Goal: Register for event/course

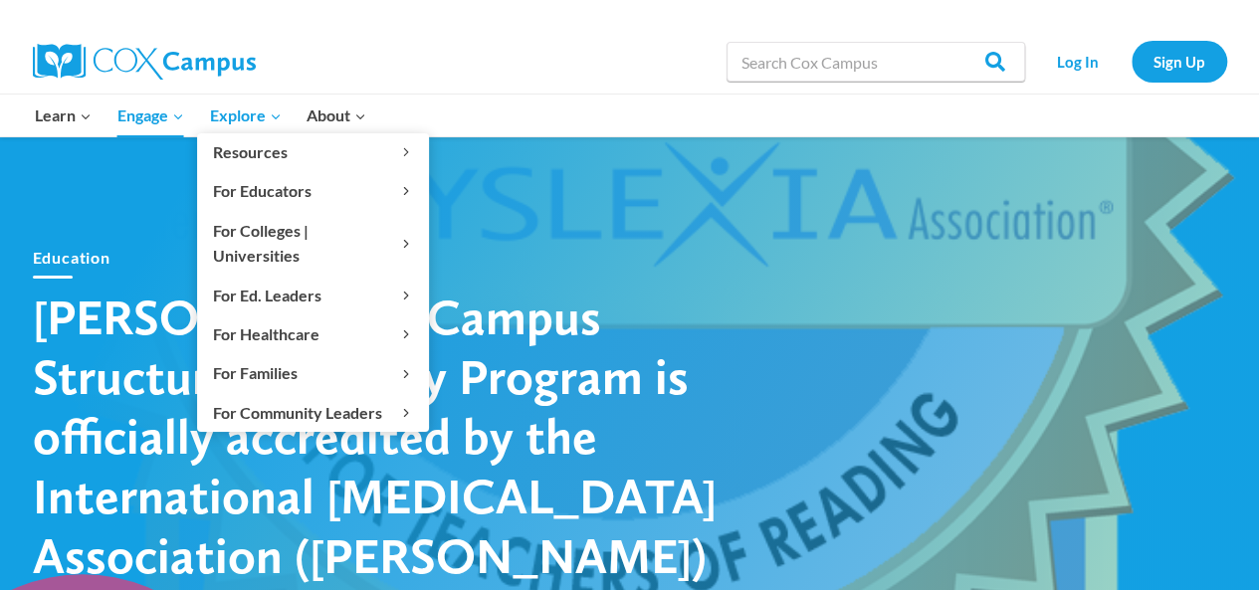
click at [242, 122] on span "Explore Expand" at bounding box center [245, 116] width 72 height 26
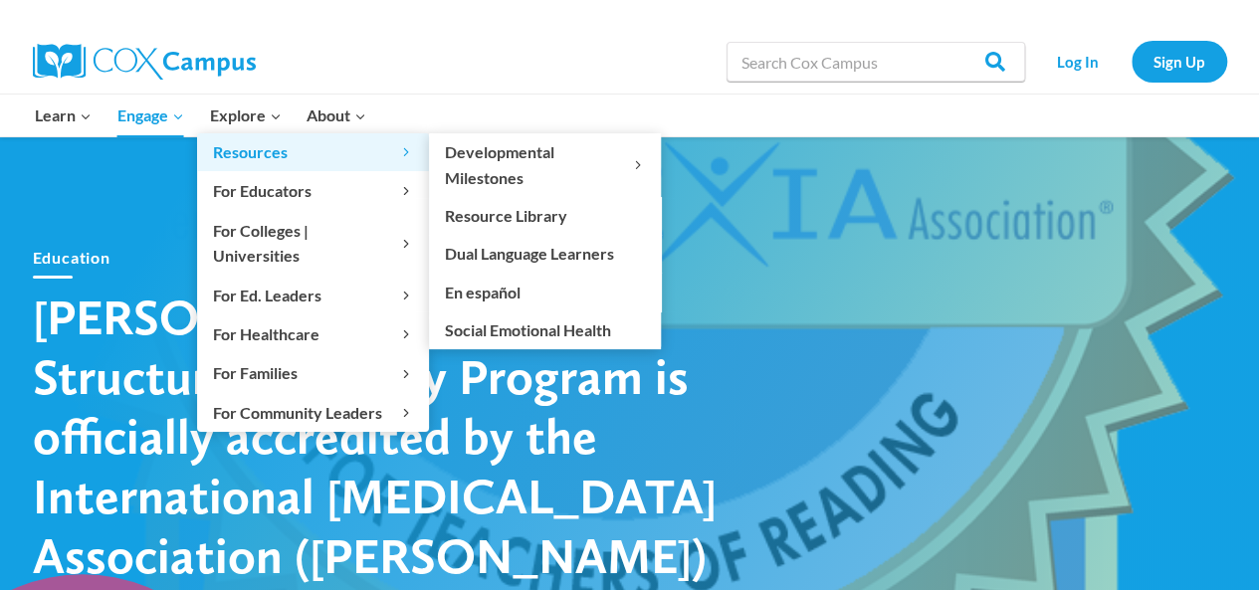
click at [259, 148] on span "Resources Expand" at bounding box center [313, 152] width 200 height 26
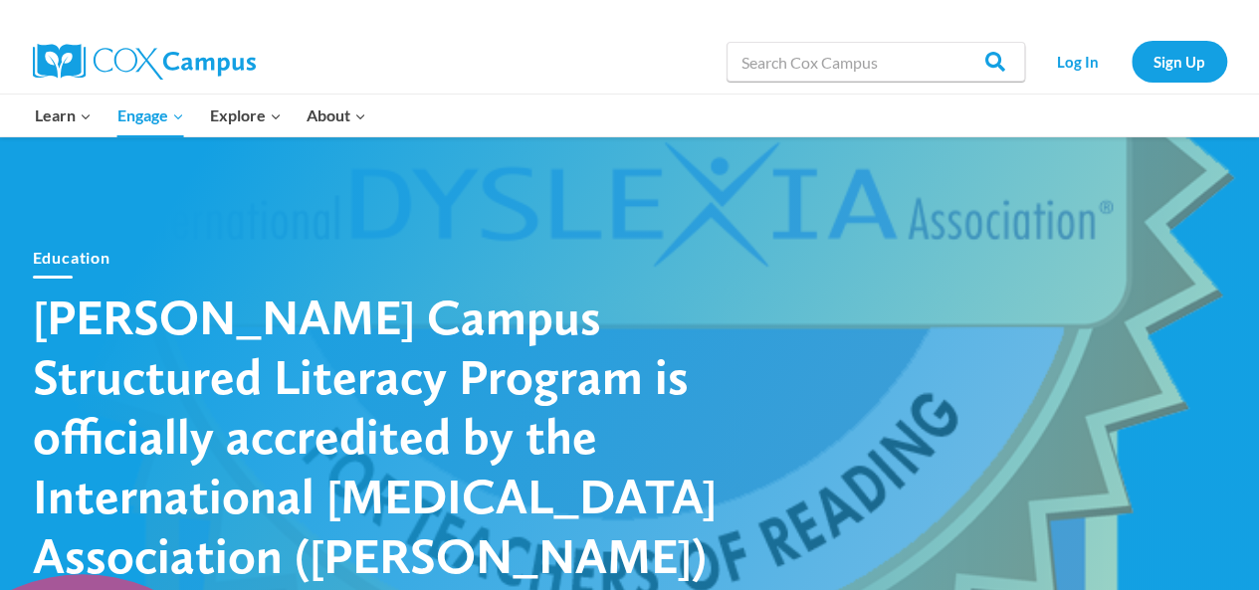
click at [776, 224] on div "Education [PERSON_NAME] Campus Structured Literacy Program is officially accred…" at bounding box center [630, 415] width 1254 height 398
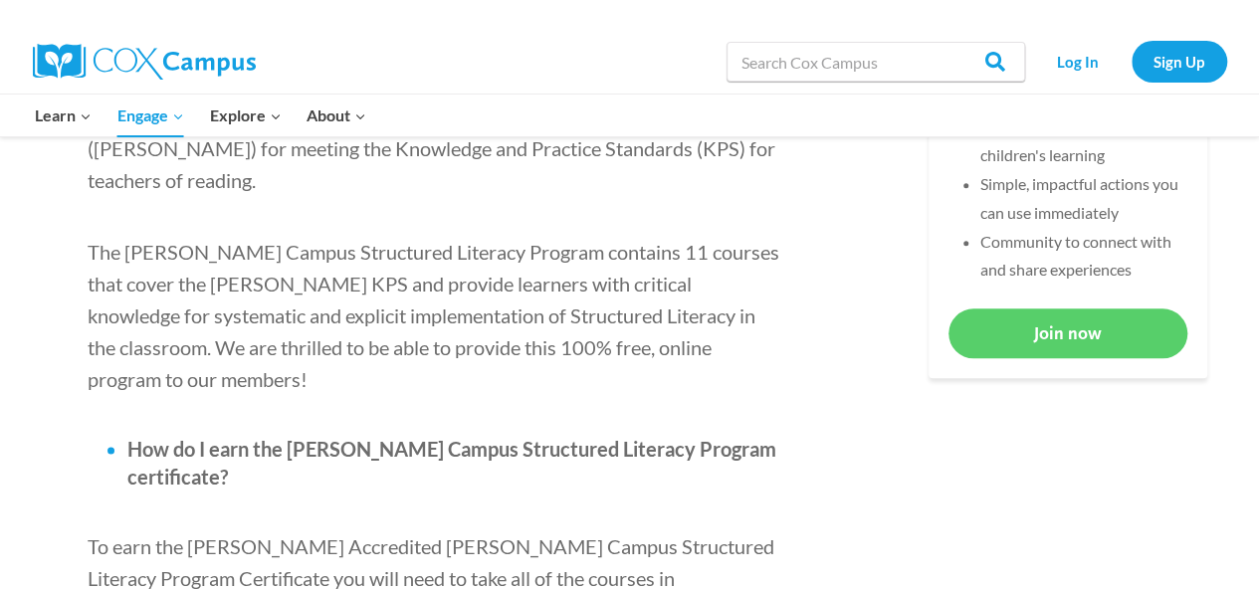
scroll to position [995, 0]
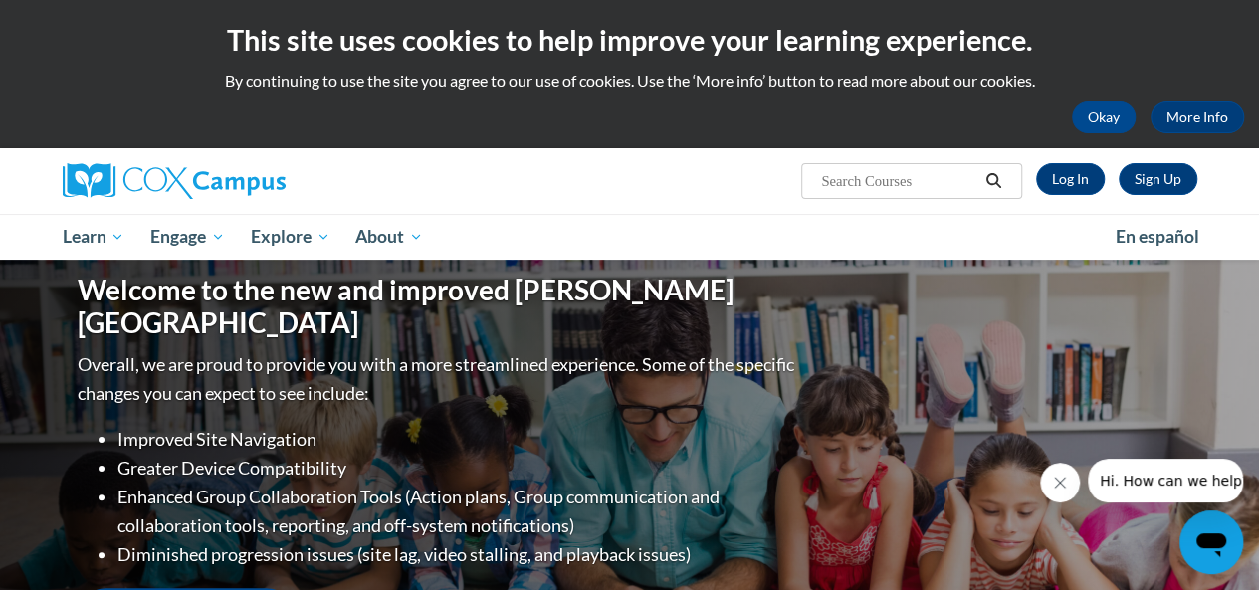
click at [964, 175] on input "Search..." at bounding box center [898, 181] width 159 height 24
click at [1051, 176] on link "Log In" at bounding box center [1070, 179] width 69 height 32
click at [833, 184] on input "Search..." at bounding box center [898, 181] width 159 height 24
paste input "Early Literacy: Print Awareness, Phonological Awareness, and Alphabet Knowledge"
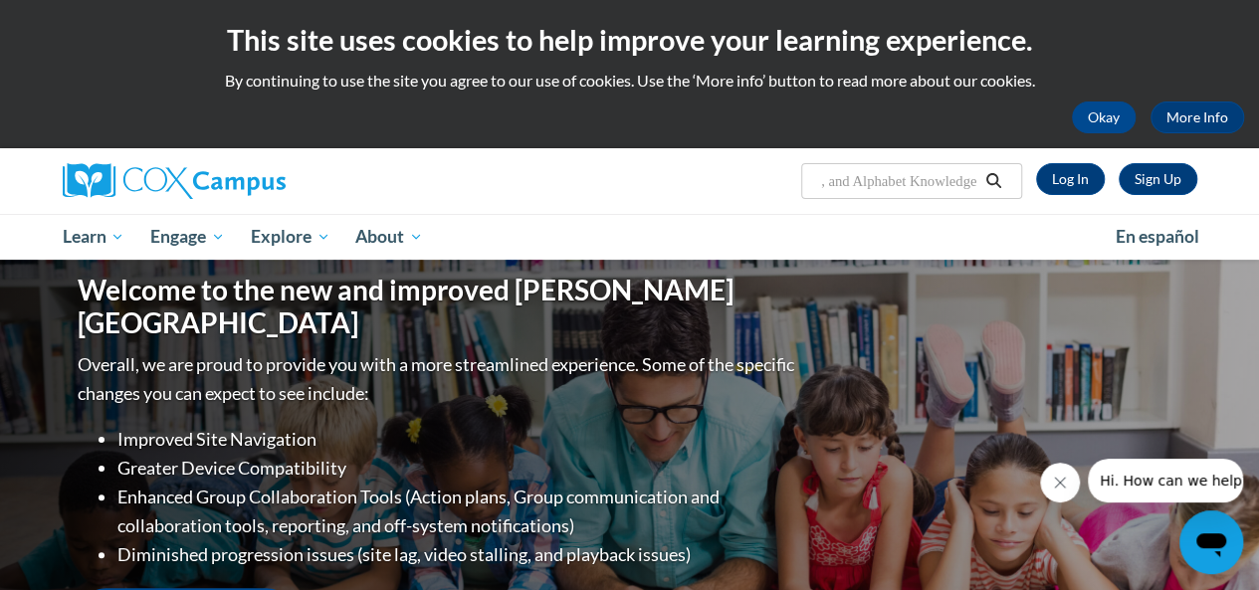
type input "Early Literacy: Print Awareness, Phonological Awareness, and Alphabet Knowledge"
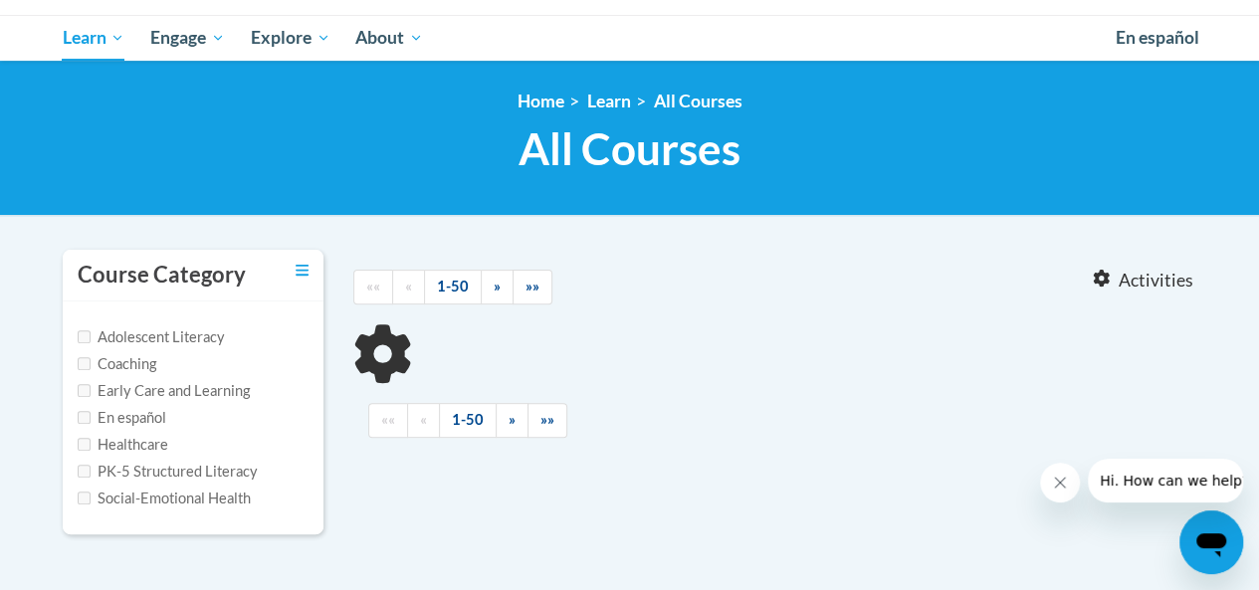
type input "Early Literacy: Print Awareness, Phonological Awareness, and Alphabet Knowledge"
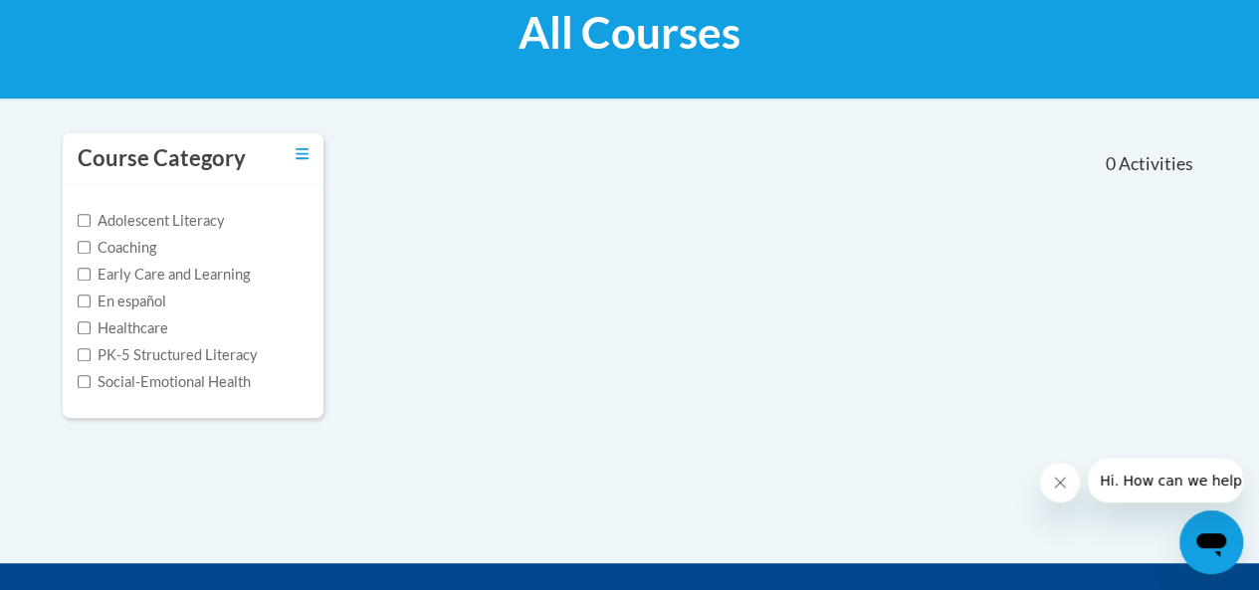
scroll to position [17, 0]
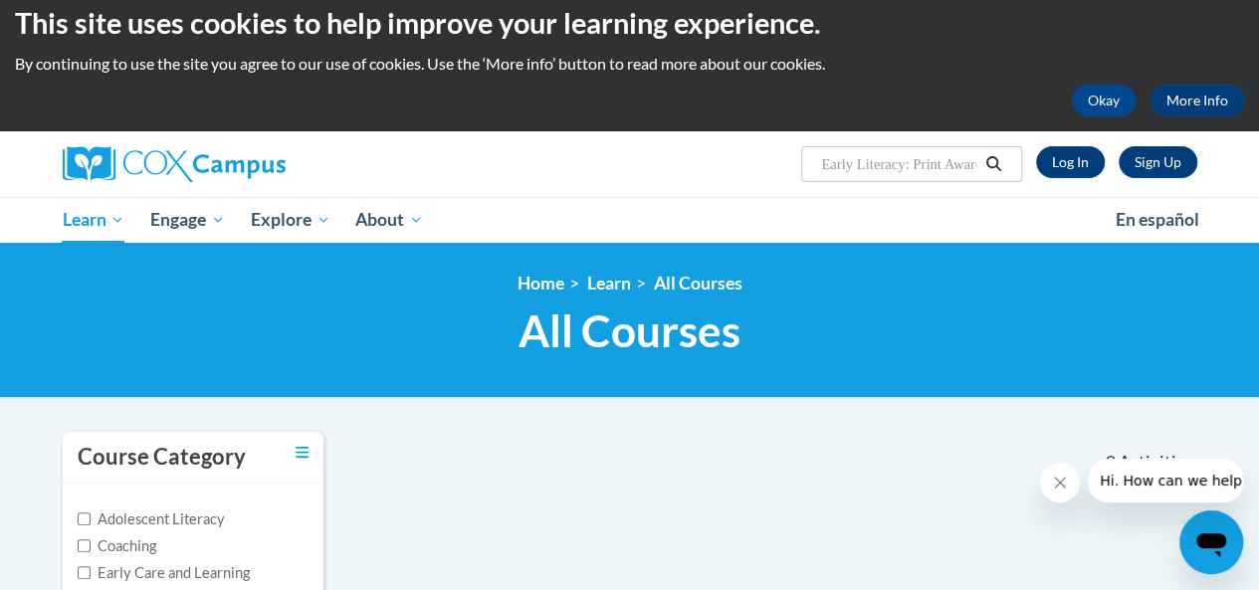
click at [991, 164] on icon "Search" at bounding box center [993, 163] width 18 height 15
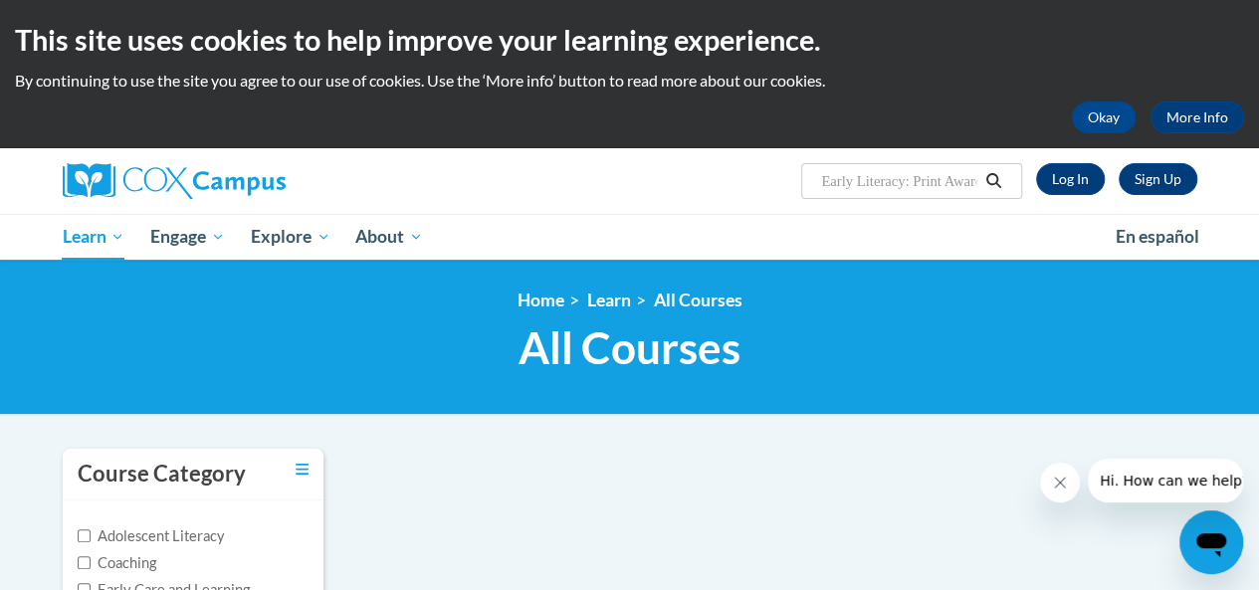
click at [834, 176] on input "Early Literacy: Print Awareness, Phonological Awareness, and Alphabet Knowledge" at bounding box center [898, 181] width 159 height 24
drag, startPoint x: 830, startPoint y: 184, endPoint x: 1041, endPoint y: 189, distance: 211.1
click at [1041, 189] on div "Sign Up Log In Search Search... Early Literacy: Print Awareness, Phonological A…" at bounding box center [824, 173] width 776 height 51
type input "E"
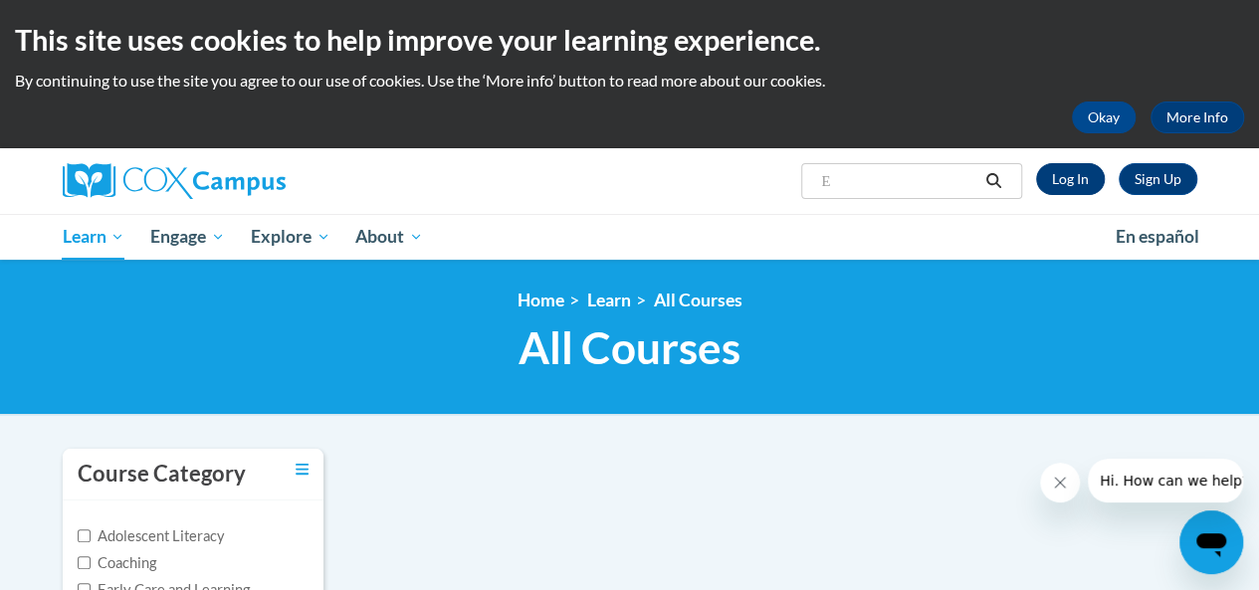
scroll to position [0, 0]
type input "Early Literacy"
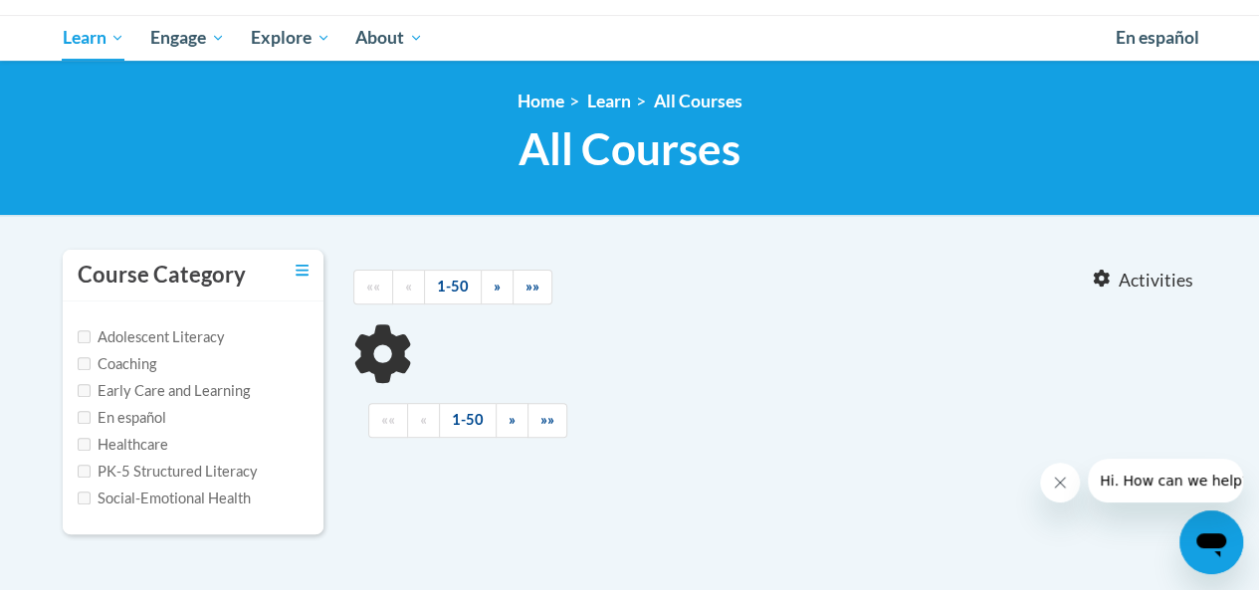
type input "Early Literacy"
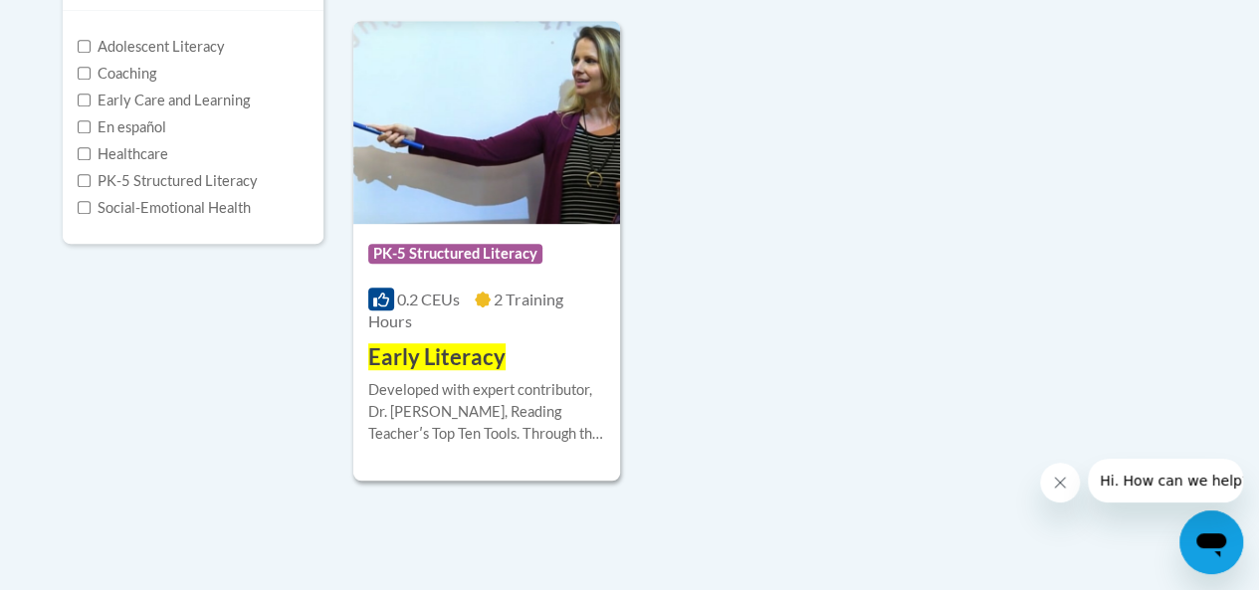
scroll to position [597, 0]
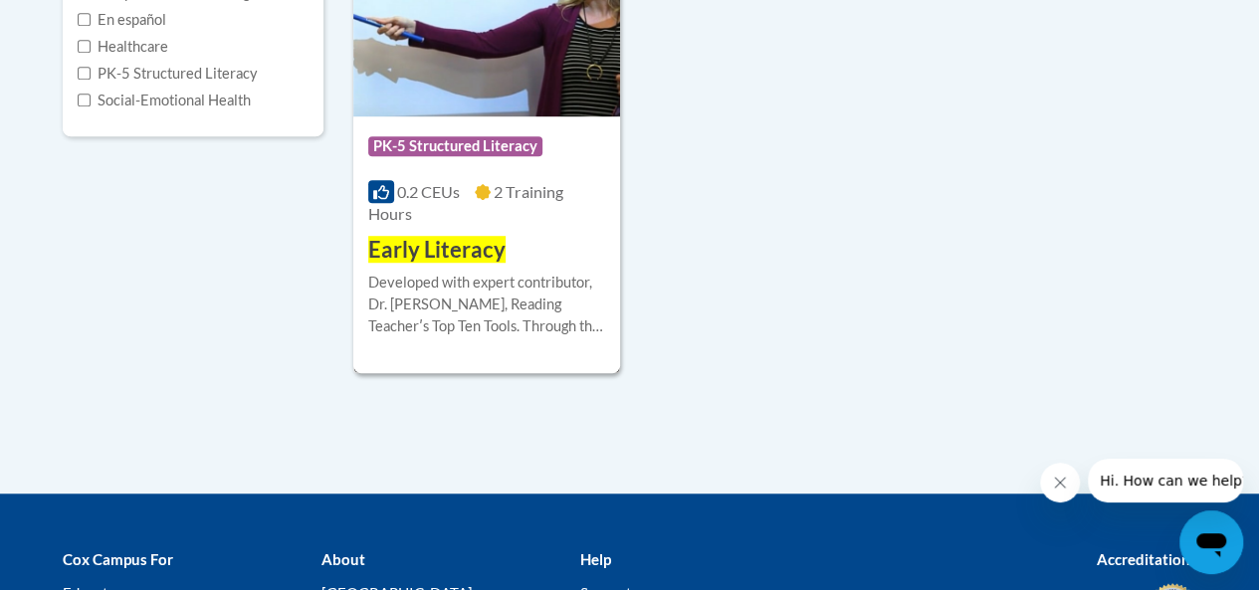
click at [456, 247] on span "Early Literacy" at bounding box center [436, 249] width 137 height 27
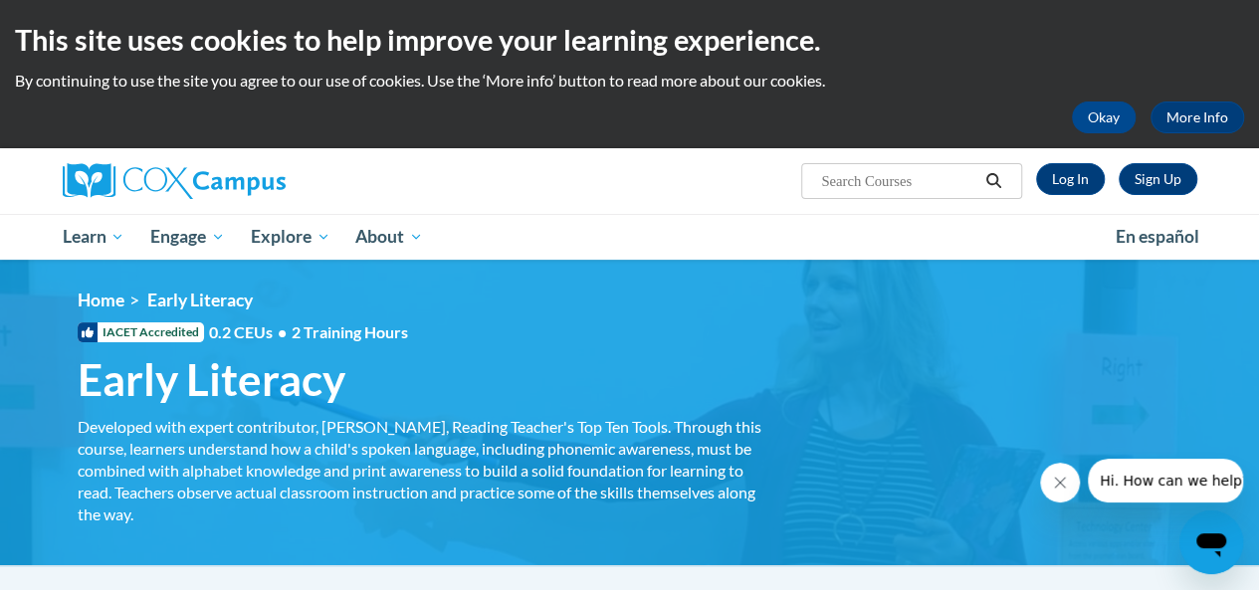
click at [843, 186] on input "Search..." at bounding box center [898, 181] width 159 height 24
paste input "Systematic and Explicit Phonics Instruction"
type input "Systematic and Explicit Phonics Instruction"
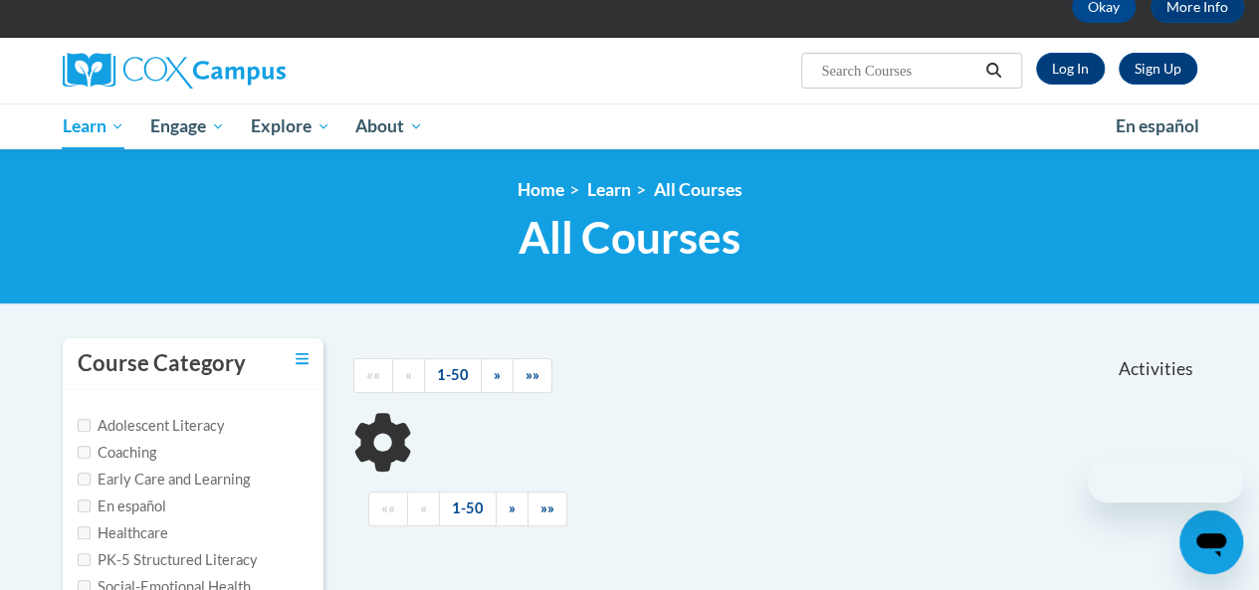
scroll to position [299, 0]
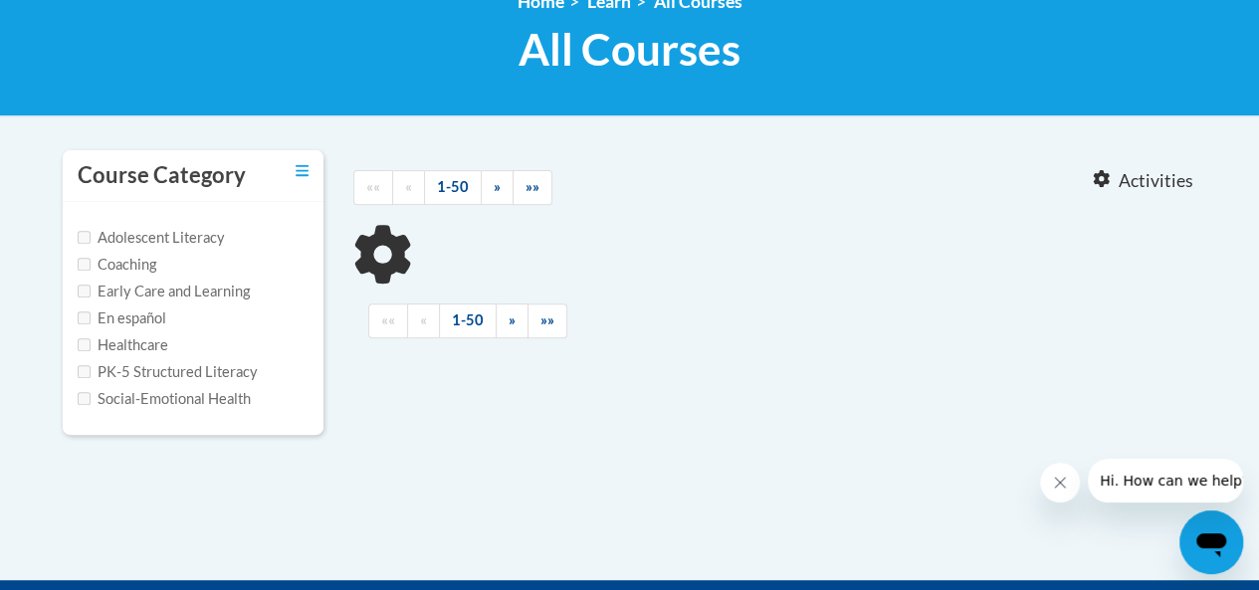
type input "Systematic and Explicit Phonics Instruction"
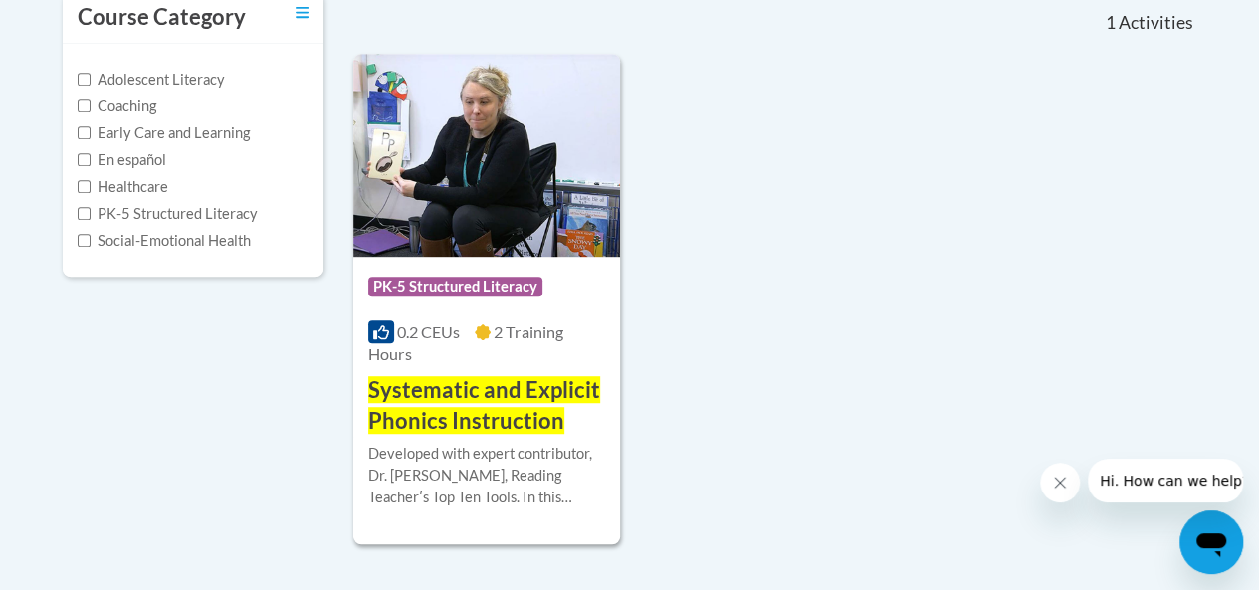
scroll to position [498, 0]
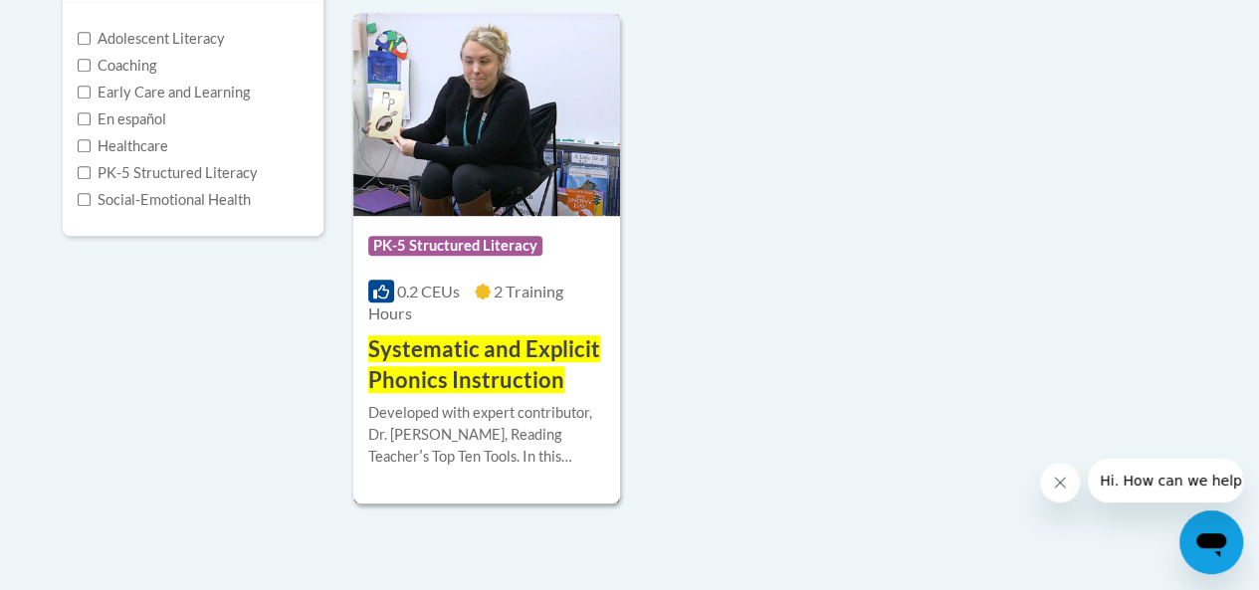
click at [516, 368] on span "Systematic and Explicit Phonics Instruction" at bounding box center [484, 364] width 232 height 58
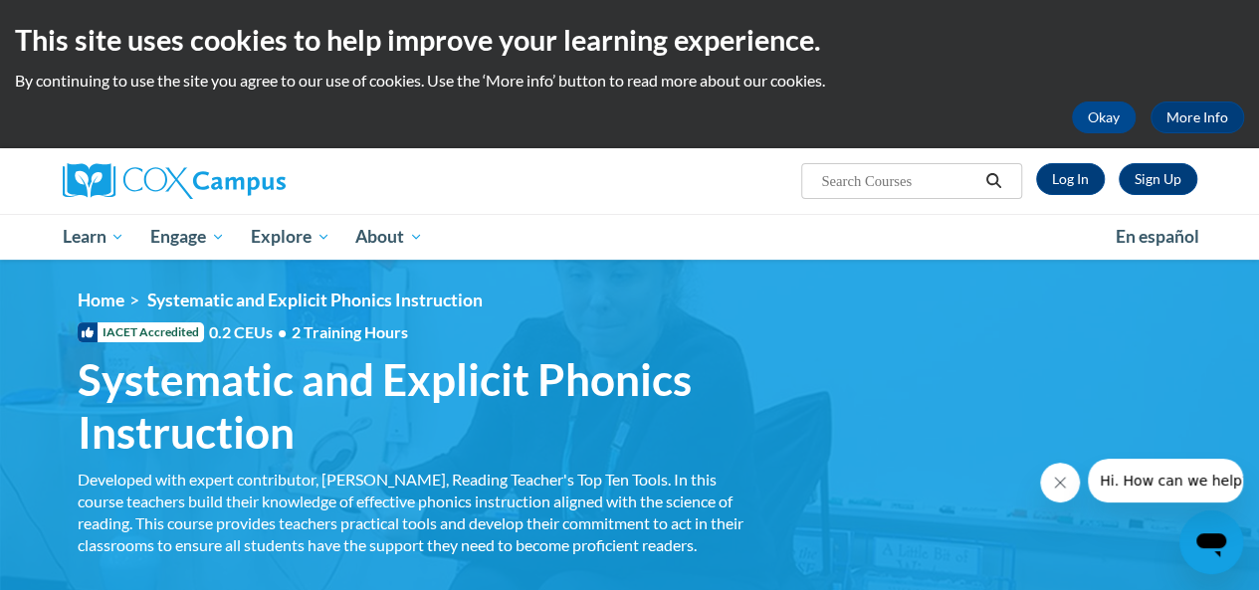
click at [900, 180] on input "Search..." at bounding box center [898, 181] width 159 height 24
paste input "Oral Language is the Foundation for Literacy"
type input "Oral Language is the Foundation for Literacy"
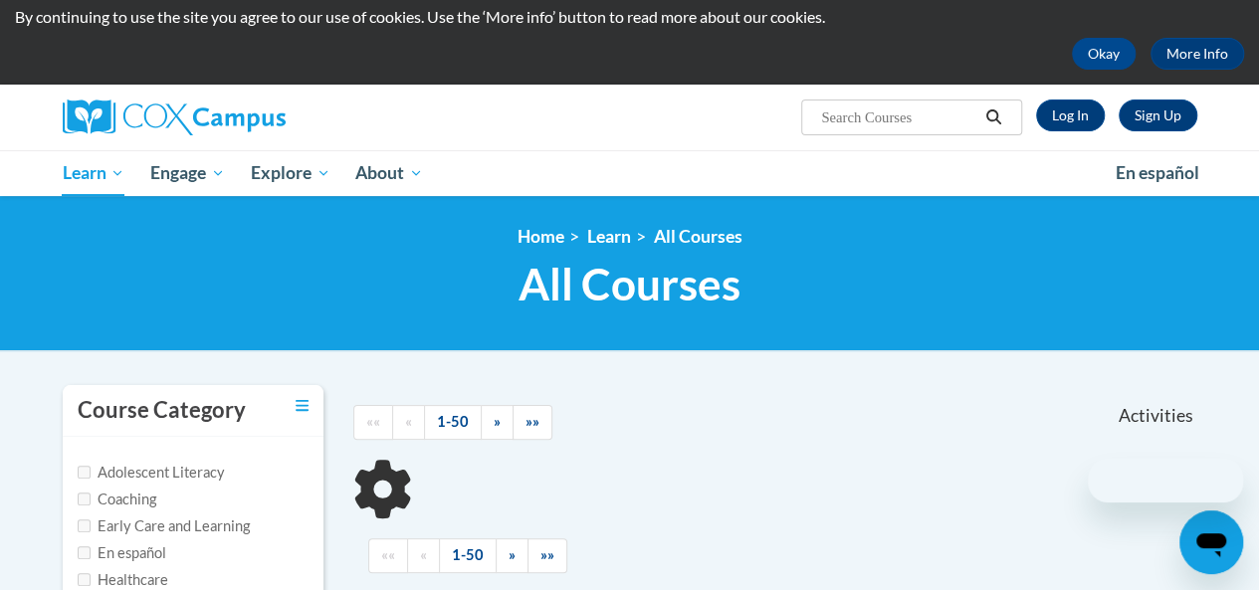
scroll to position [299, 0]
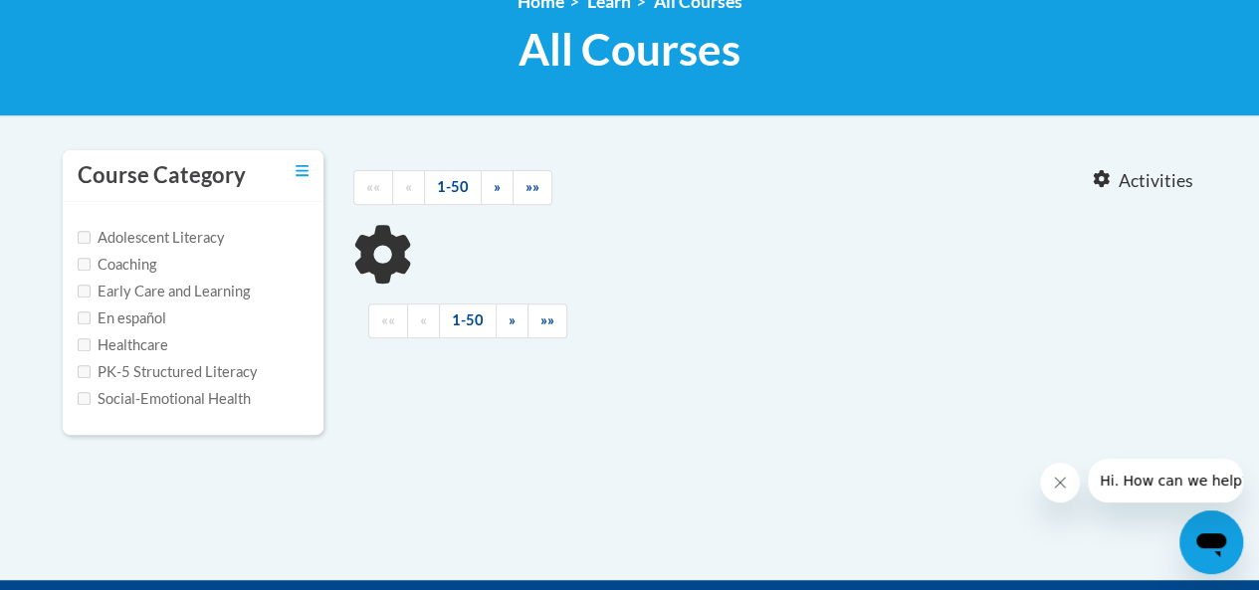
type input "Oral Language is the Foundation for Literacy"
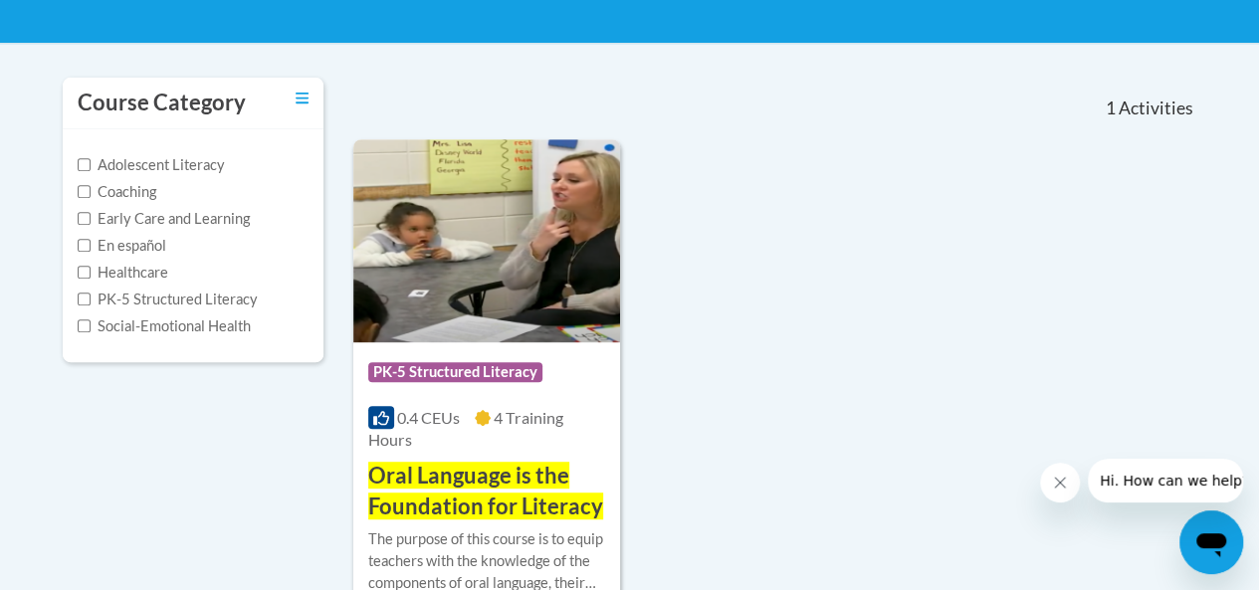
scroll to position [498, 0]
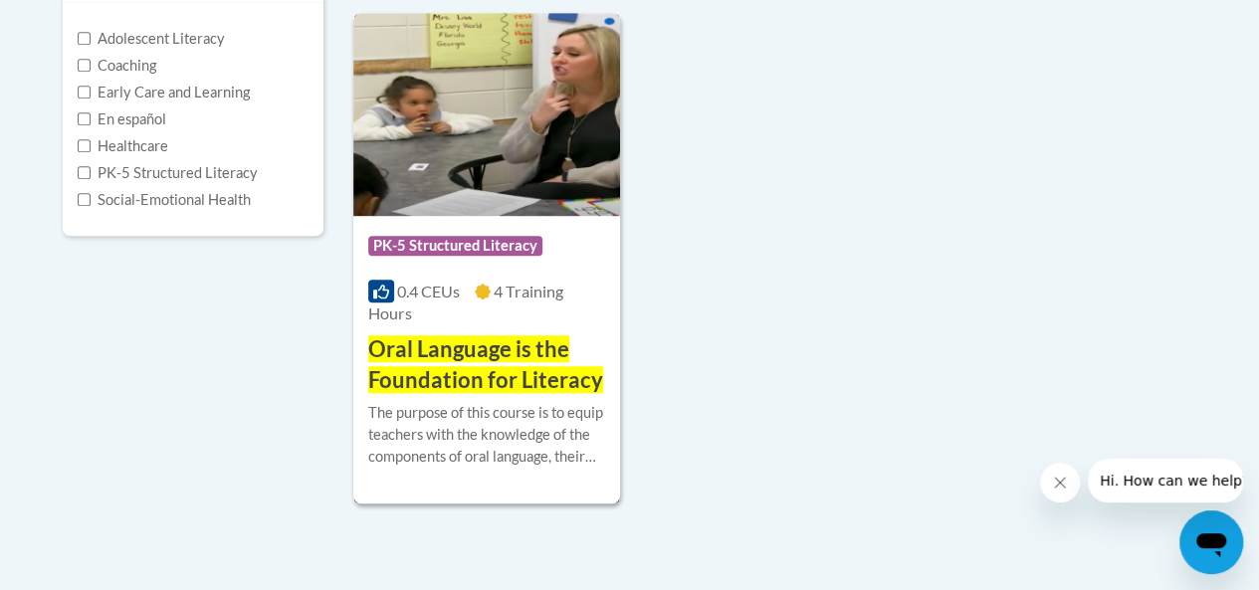
click at [487, 371] on span "Oral Language is the Foundation for Literacy" at bounding box center [485, 364] width 235 height 58
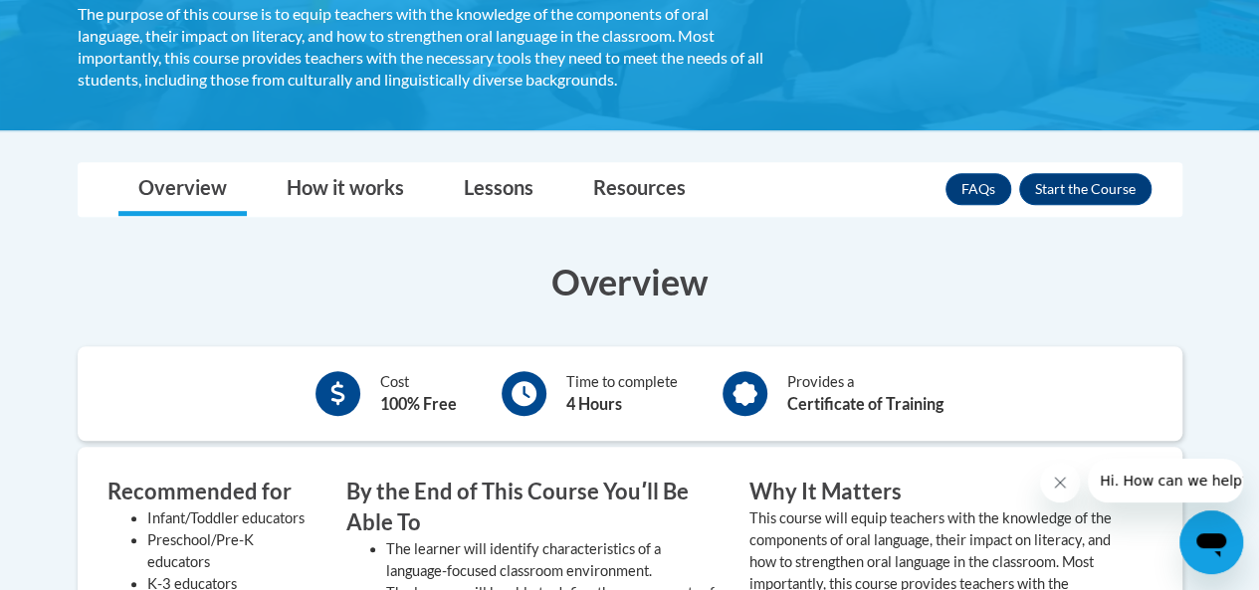
scroll to position [498, 0]
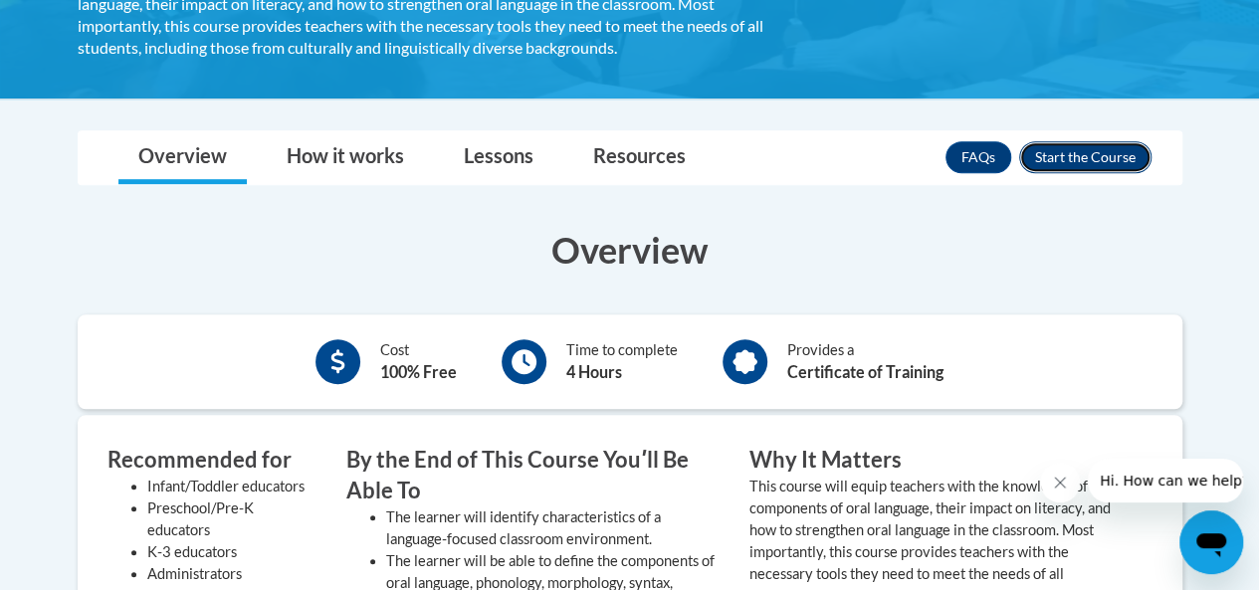
click at [1076, 151] on button "Enroll" at bounding box center [1085, 157] width 132 height 32
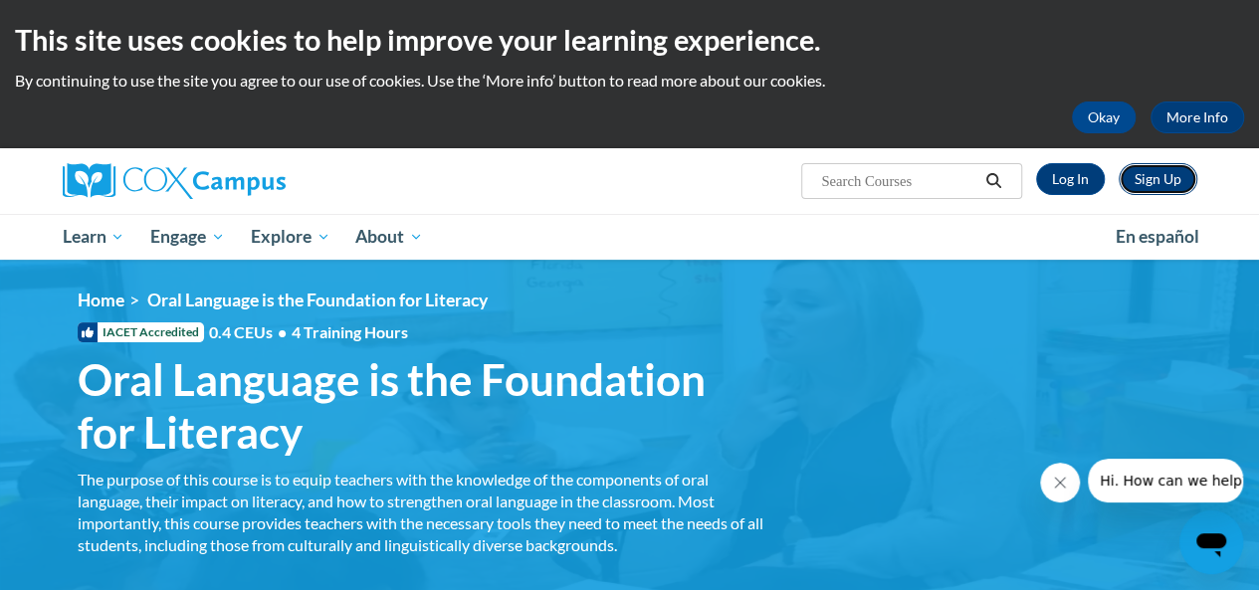
click at [1159, 184] on link "Sign Up" at bounding box center [1158, 179] width 79 height 32
